Goal: Task Accomplishment & Management: Manage account settings

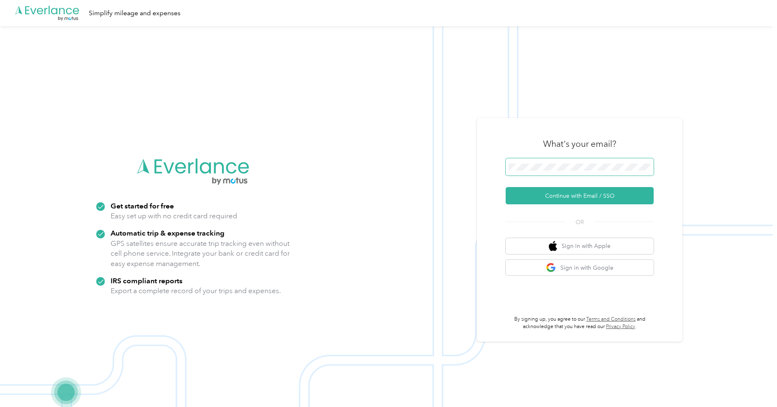
click at [544, 162] on span at bounding box center [580, 166] width 148 height 17
click at [573, 192] on button "Continue with Email / SSO" at bounding box center [580, 195] width 148 height 17
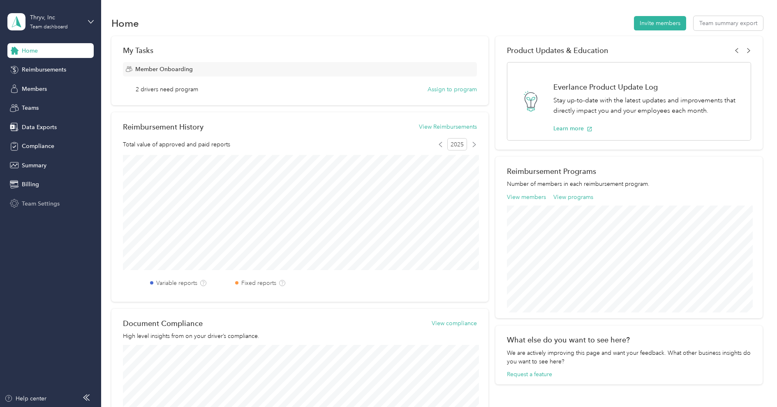
click at [39, 202] on span "Team Settings" at bounding box center [41, 203] width 38 height 9
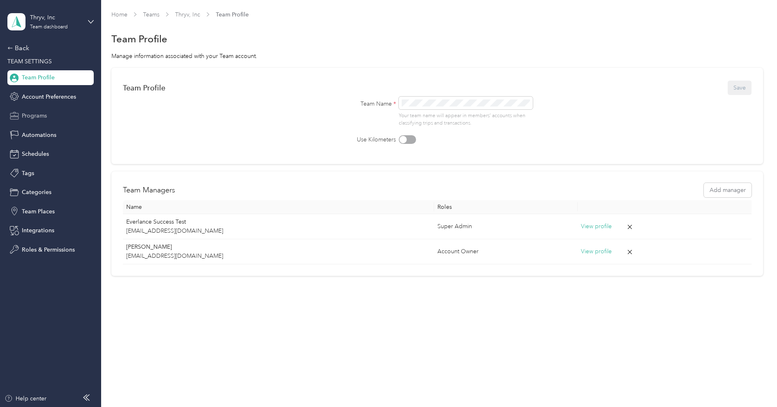
click at [40, 119] on span "Programs" at bounding box center [34, 115] width 25 height 9
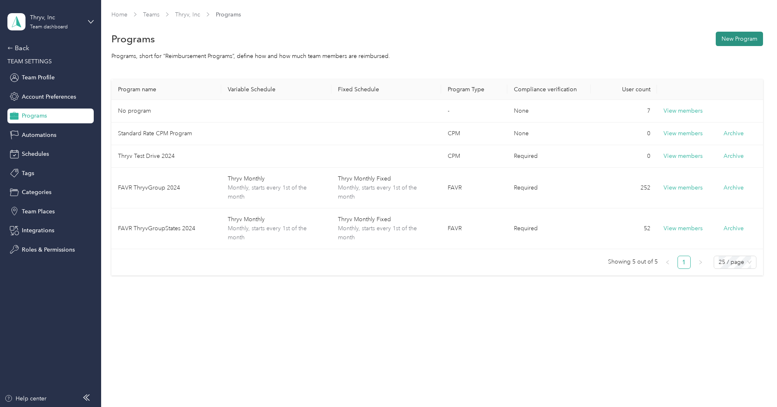
click at [734, 41] on button "New Program" at bounding box center [739, 39] width 47 height 14
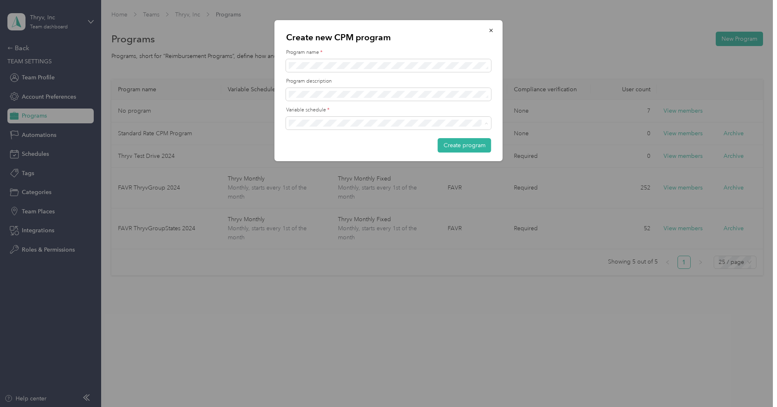
click at [341, 105] on div "Create new CPM program Program name * Program description Variable schedule * C…" at bounding box center [389, 90] width 228 height 141
click at [328, 220] on span "Thryv Monthly" at bounding box center [309, 220] width 37 height 7
click at [488, 29] on icon "button" at bounding box center [491, 31] width 6 height 6
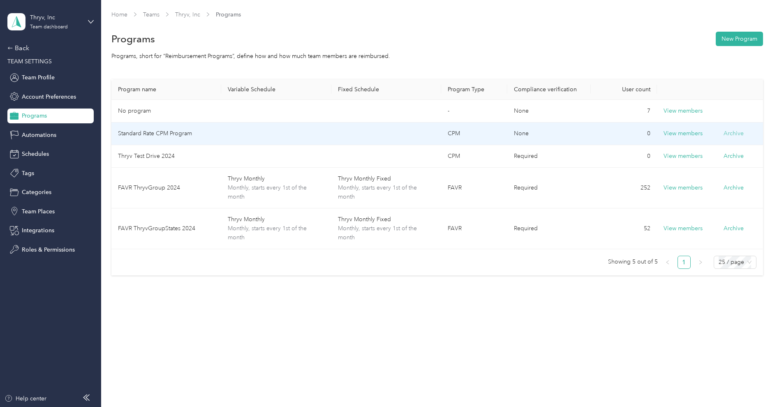
click at [738, 134] on button "Archive" at bounding box center [734, 133] width 20 height 9
click at [693, 141] on button "Yes" at bounding box center [691, 138] width 16 height 13
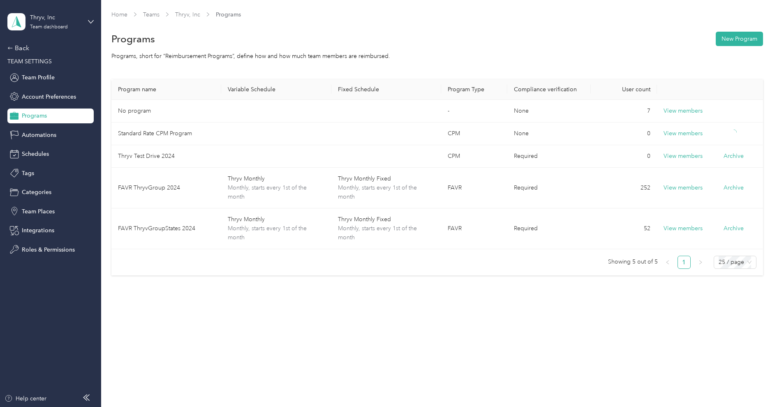
click at [608, 53] on div "Programs, short for “Reimbursement Programs”, define how and how much team memb…" at bounding box center [437, 56] width 652 height 9
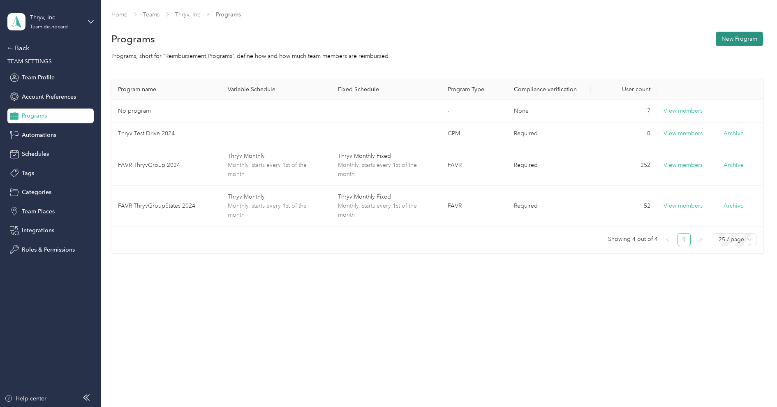
click at [747, 37] on button "New Program" at bounding box center [739, 39] width 47 height 14
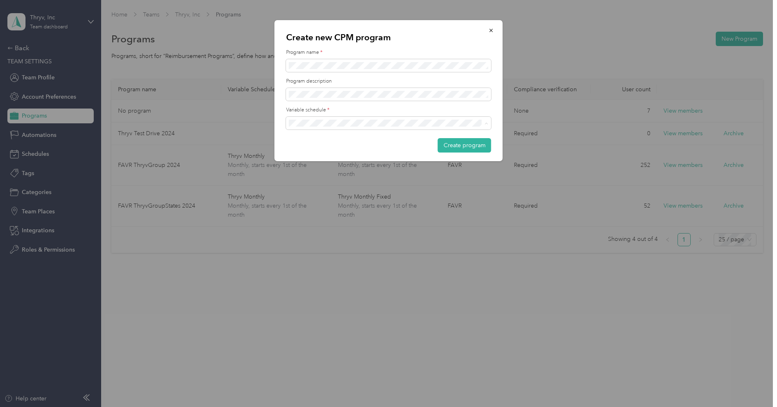
click at [332, 220] on div "Thryv Monthly" at bounding box center [388, 224] width 194 height 9
click at [352, 89] on span at bounding box center [388, 94] width 205 height 13
click at [407, 78] on label "Program description" at bounding box center [388, 81] width 205 height 7
click at [460, 145] on button "Create program" at bounding box center [464, 145] width 53 height 14
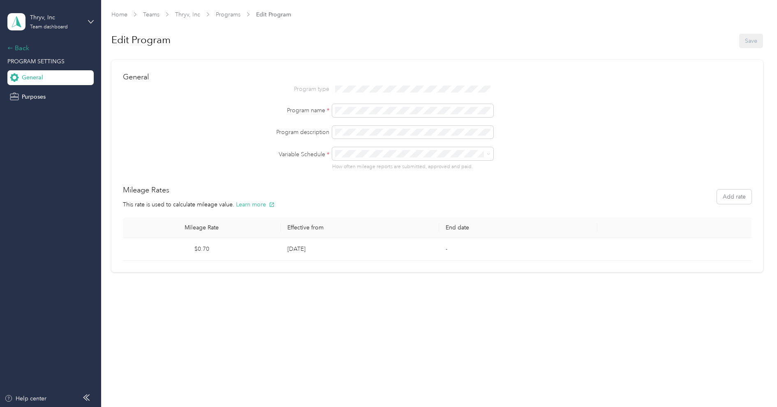
click at [24, 46] on div "Back" at bounding box center [48, 48] width 82 height 10
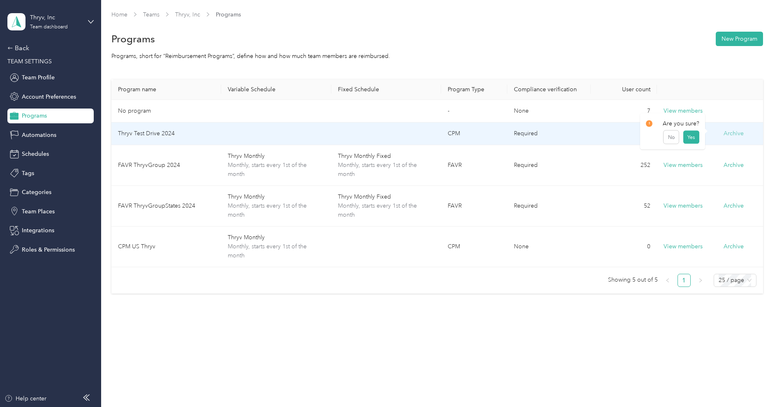
click at [738, 134] on button "Archive" at bounding box center [734, 133] width 20 height 9
click at [695, 145] on button "Yes" at bounding box center [691, 138] width 16 height 13
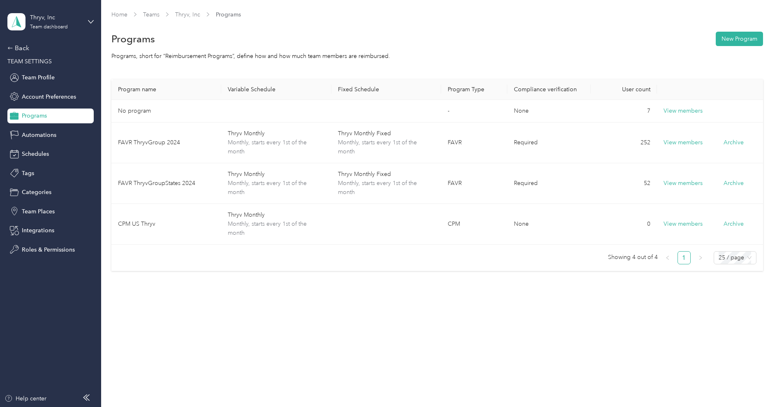
click at [164, 244] on div "Home Teams Thryv, Inc Programs Programs New Program Programs, short for “Reimbu…" at bounding box center [437, 157] width 672 height 315
click at [31, 21] on div "Thryv, Inc" at bounding box center [55, 17] width 51 height 9
click at [37, 99] on div "Log out" at bounding box center [94, 103] width 162 height 14
